Goal: Check status: Check status

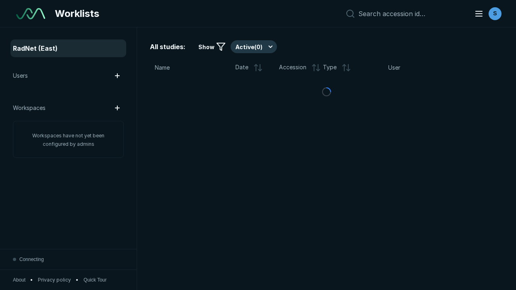
scroll to position [2202, 3360]
